Goal: Information Seeking & Learning: Understand process/instructions

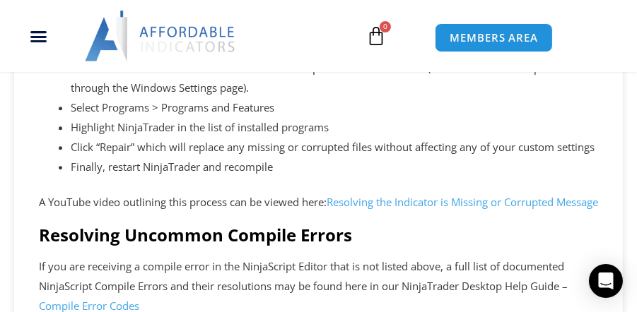
scroll to position [3079, 0]
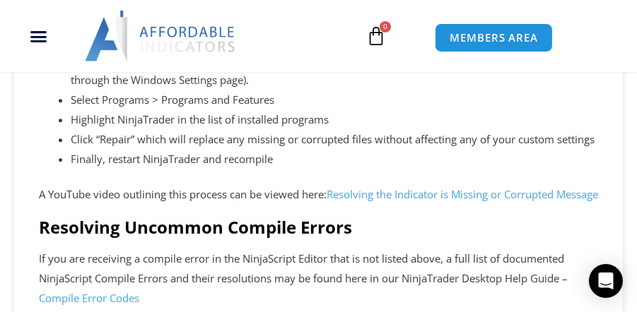
click at [439, 201] on link "Resolving the Indicator is Missing or Corrupted Message" at bounding box center [461, 194] width 271 height 14
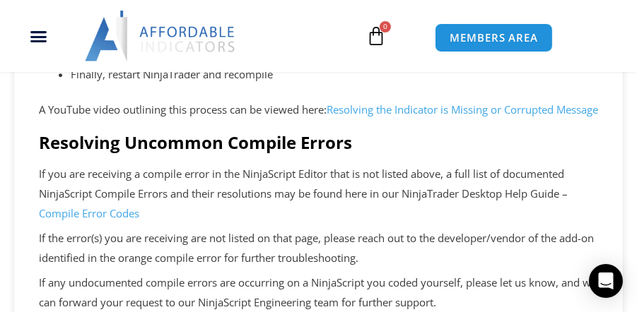
scroll to position [3200, 0]
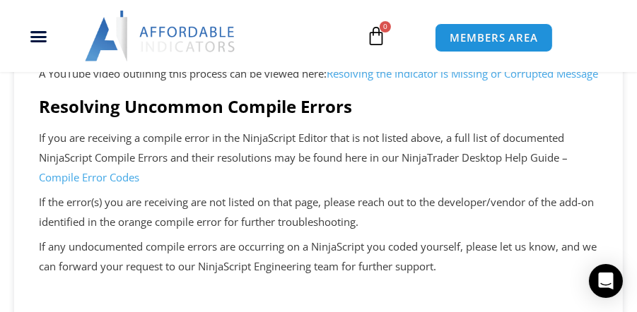
click at [91, 184] on link "Compile Error Codes" at bounding box center [89, 177] width 100 height 14
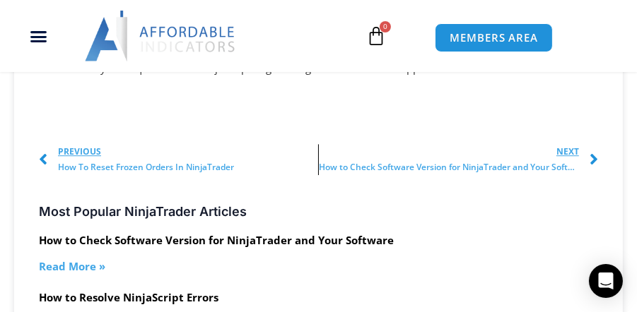
scroll to position [3442, 0]
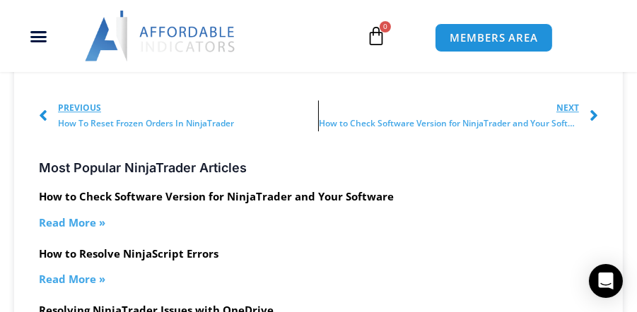
click at [107, 131] on span "How To Reset Frozen Orders In NinjaTrader" at bounding box center [146, 124] width 176 height 16
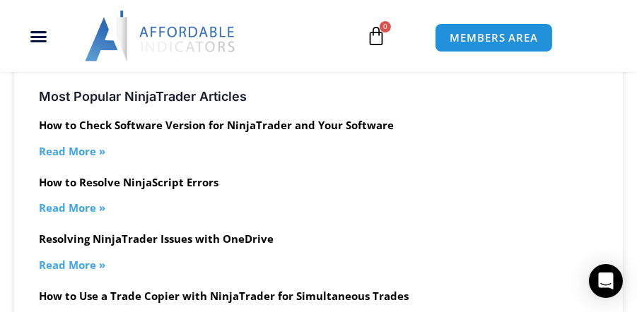
scroll to position [3523, 0]
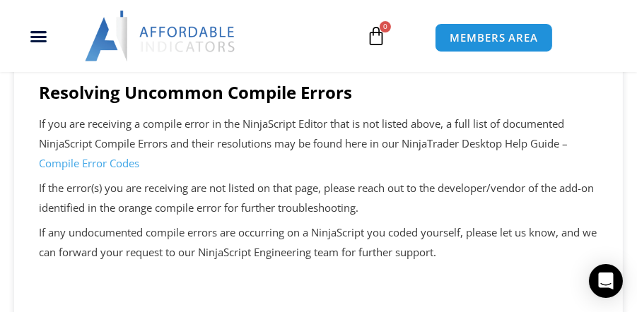
scroll to position [3227, 0]
